Goal: Check status: Check status

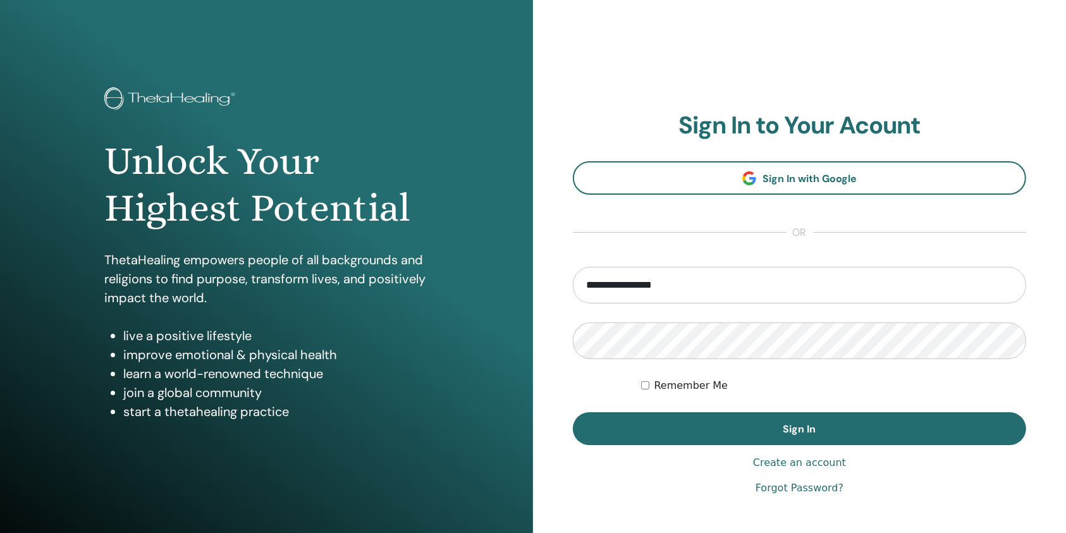
click at [708, 285] on input "**********" at bounding box center [799, 285] width 453 height 37
type input "**********"
click at [652, 406] on form "**********" at bounding box center [799, 356] width 453 height 178
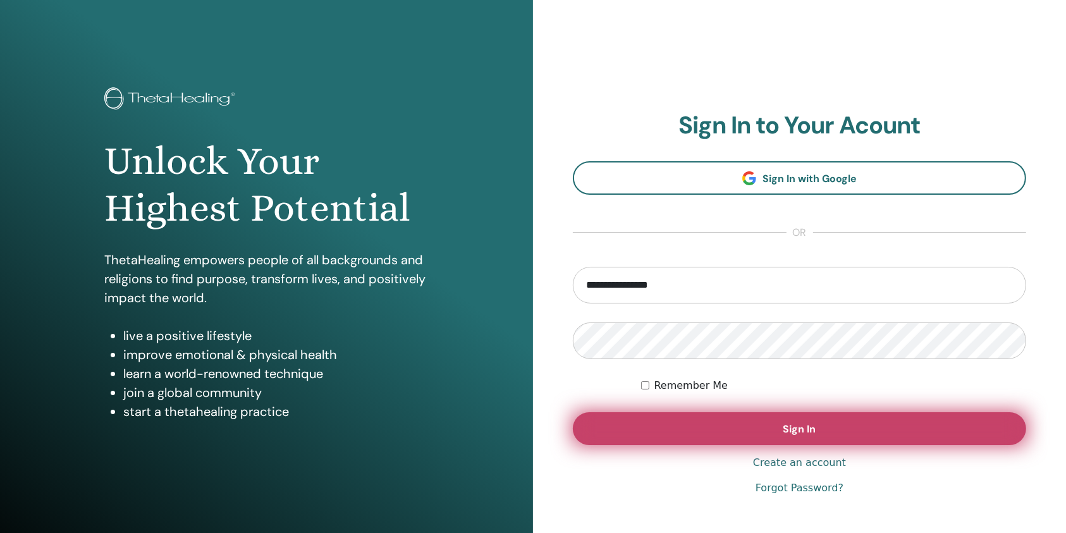
click at [655, 421] on button "Sign In" at bounding box center [799, 428] width 453 height 33
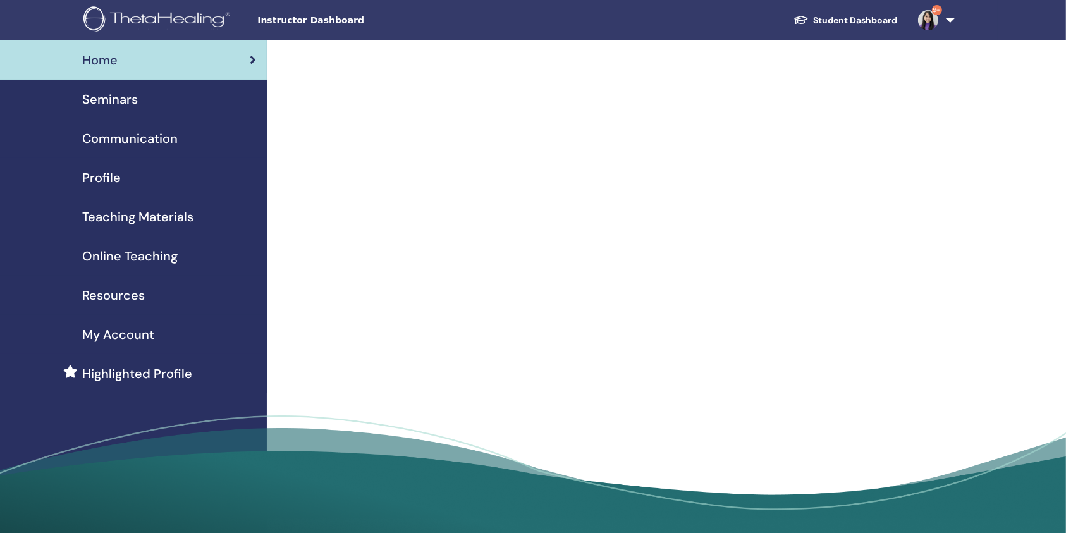
click at [192, 109] on link "Seminars" at bounding box center [133, 99] width 267 height 39
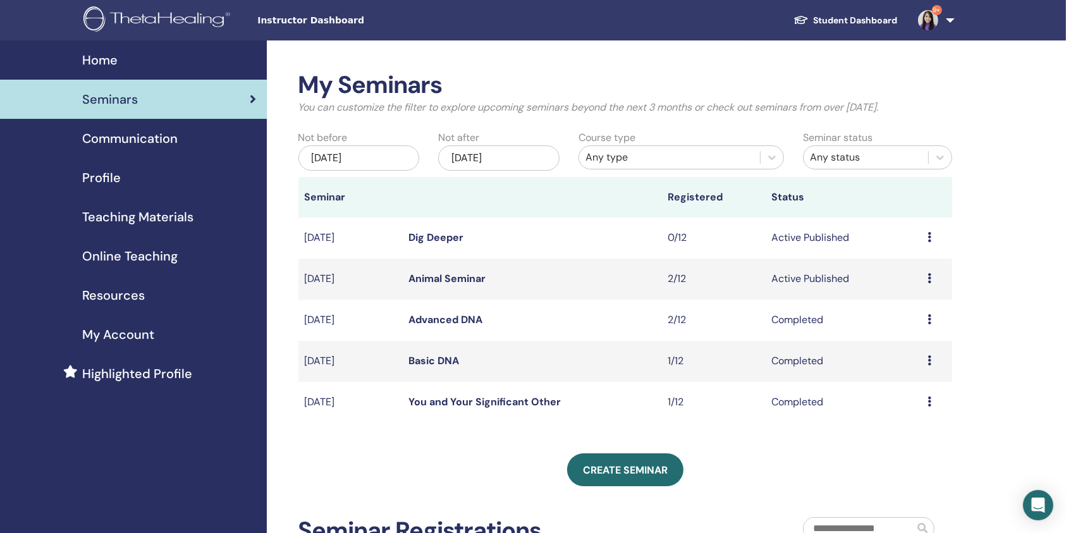
click at [437, 275] on link "Animal Seminar" at bounding box center [446, 278] width 77 height 13
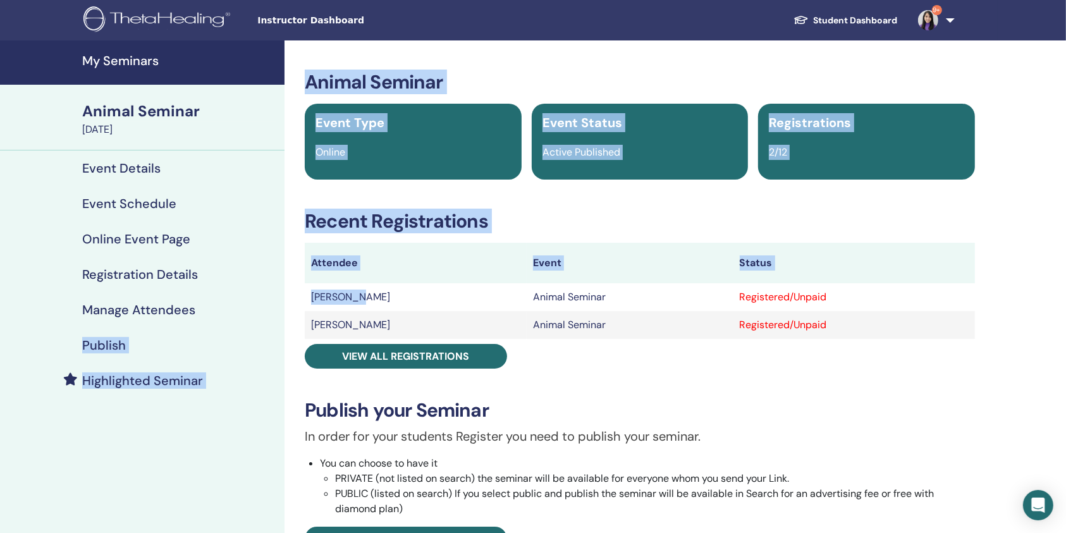
drag, startPoint x: 369, startPoint y: 295, endPoint x: 276, endPoint y: 294, distance: 92.3
click at [276, 294] on div "My Seminars Animal Seminar [DATE] Event Details Event Schedule Online Event Pag…" at bounding box center [533, 514] width 1066 height 948
click at [339, 296] on td "[PERSON_NAME]" at bounding box center [416, 297] width 222 height 28
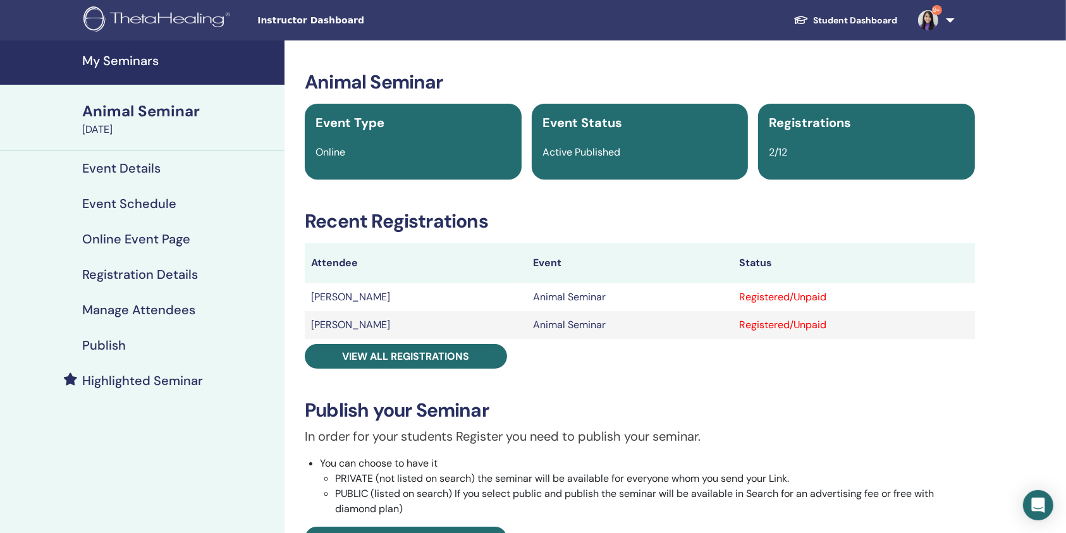
click at [361, 284] on table "Attendee Event Status [PERSON_NAME] Animal Seminar Registered/Unpaid [PERSON_NA…" at bounding box center [640, 291] width 670 height 96
click at [363, 296] on td "[PERSON_NAME]" at bounding box center [416, 297] width 222 height 28
drag, startPoint x: 359, startPoint y: 301, endPoint x: 312, endPoint y: 301, distance: 46.8
click at [312, 301] on td "[PERSON_NAME]" at bounding box center [416, 297] width 222 height 28
copy td "[PERSON_NAME]"
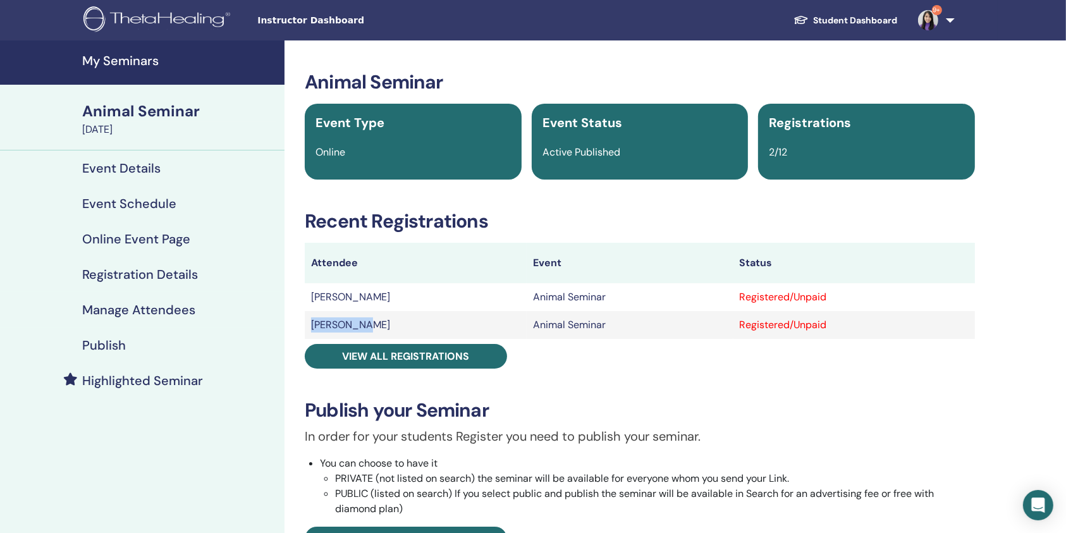
drag, startPoint x: 369, startPoint y: 330, endPoint x: 307, endPoint y: 326, distance: 61.4
click at [307, 326] on td "[PERSON_NAME]" at bounding box center [416, 325] width 222 height 28
copy td "[PERSON_NAME]"
